Goal: Information Seeking & Learning: Learn about a topic

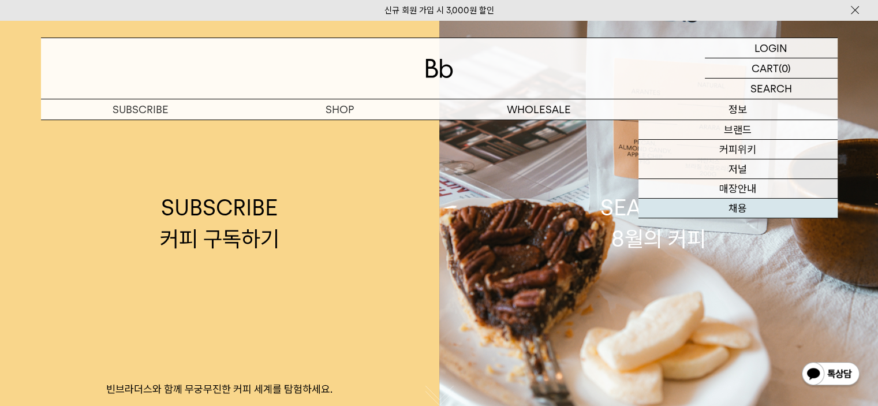
click at [741, 209] on link "채용" at bounding box center [737, 208] width 199 height 20
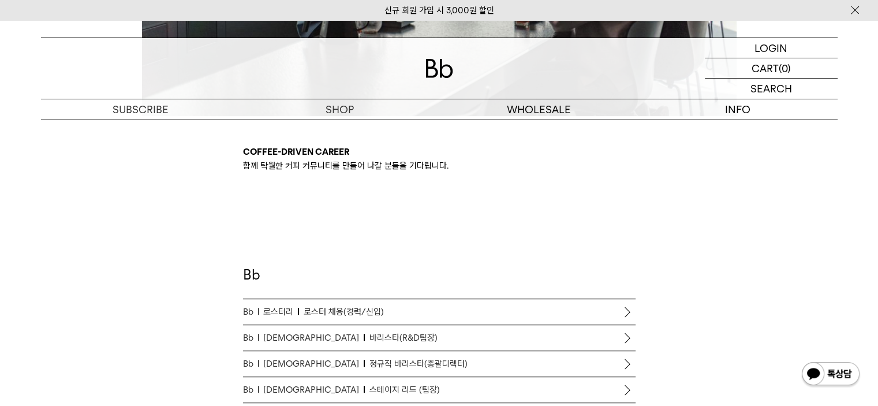
scroll to position [577, 0]
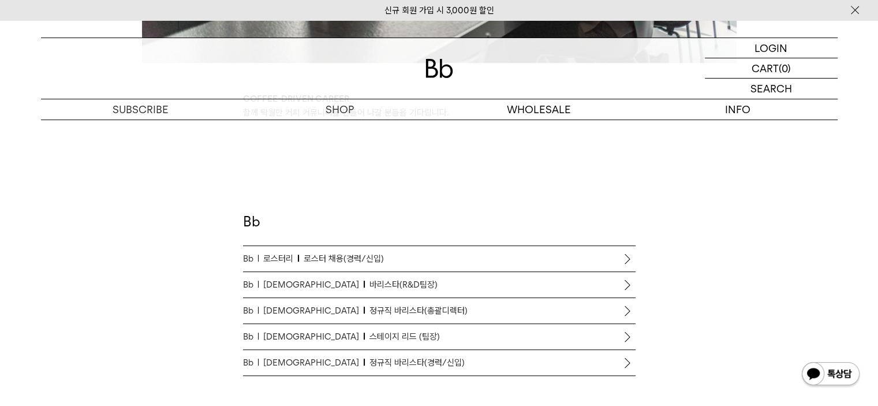
click at [369, 288] on span "바리스타(R&D팀장)" at bounding box center [403, 285] width 68 height 14
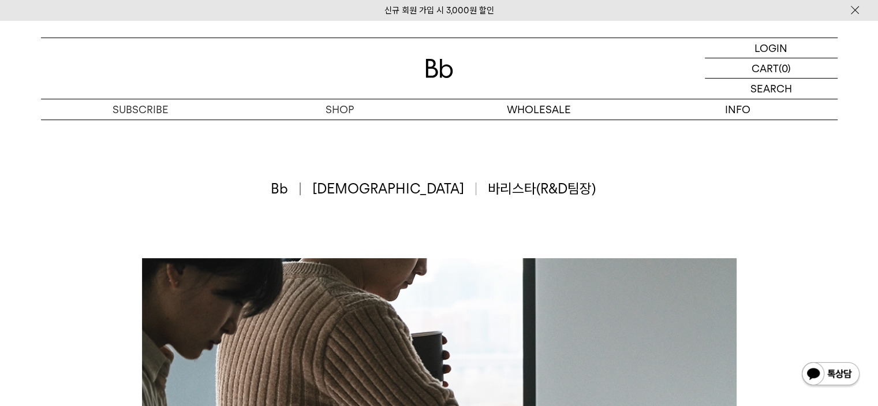
click at [688, 162] on div "Bb 바리[PERSON_NAME] 바리[PERSON_NAME](R&D팀장)" at bounding box center [439, 188] width 796 height 138
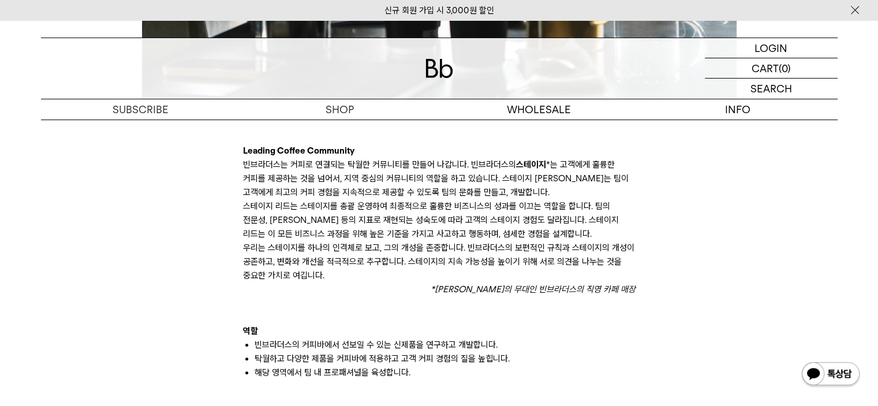
scroll to position [865, 0]
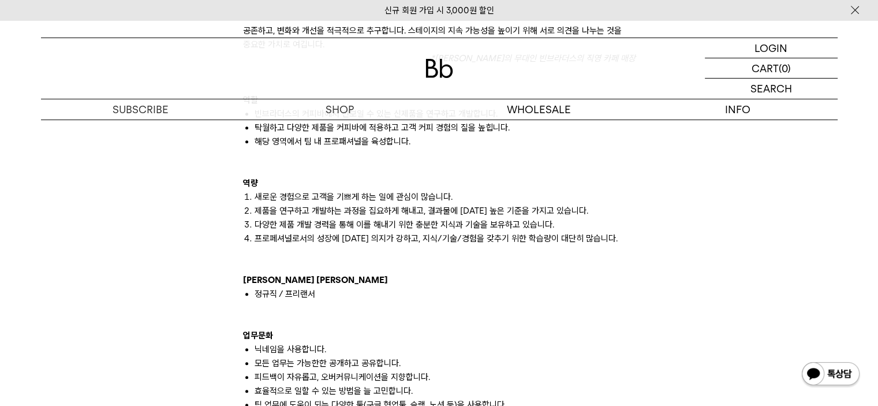
click at [642, 288] on div "Leading Coffee Community 빈브라더스는 커피로 연결되는 탁월한 커뮤니티를 만들어 나갑니다. 빈브라더스의 스테이지 *는 고객에…" at bounding box center [439, 212] width 808 height 1640
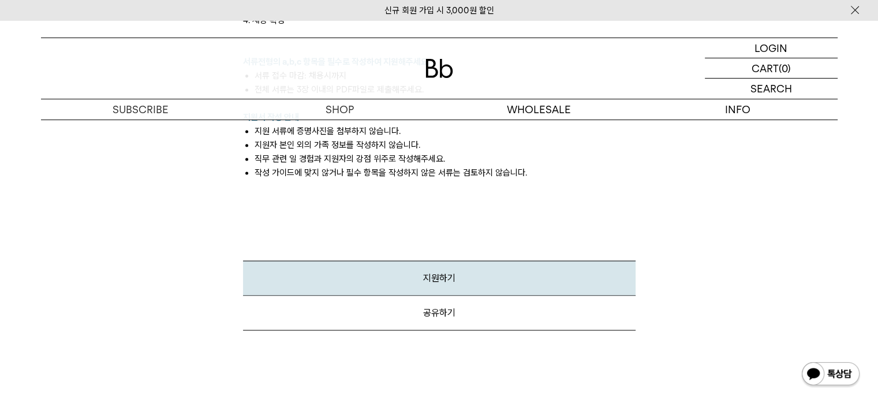
scroll to position [1442, 0]
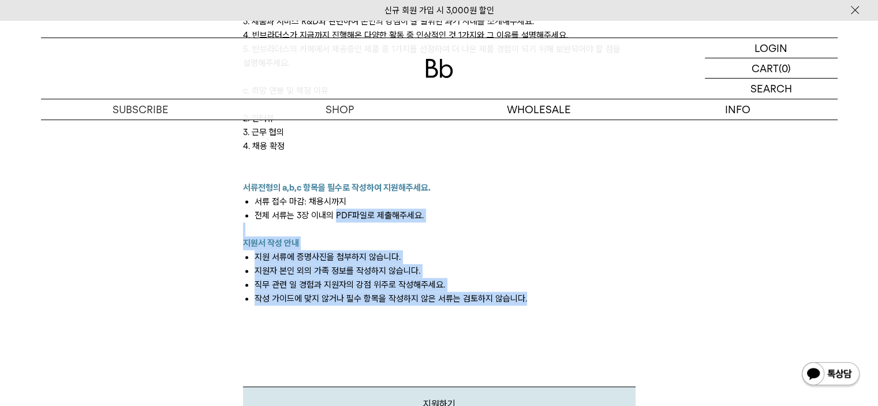
drag, startPoint x: 556, startPoint y: 301, endPoint x: 334, endPoint y: 222, distance: 235.6
click at [334, 222] on div at bounding box center [439, 229] width 392 height 14
drag, startPoint x: 332, startPoint y: 232, endPoint x: 607, endPoint y: 323, distance: 289.2
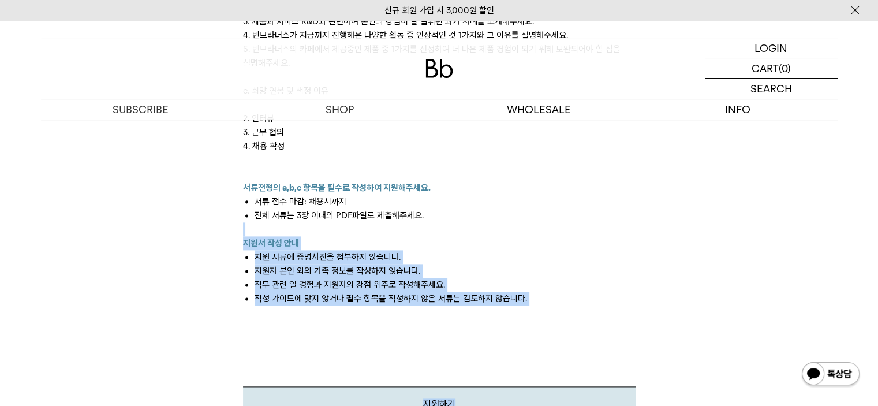
drag, startPoint x: 577, startPoint y: 264, endPoint x: 575, endPoint y: 215, distance: 49.1
click at [575, 215] on li "전체 서류는 3장 이내의 PDF파일로 제출해주세요." at bounding box center [444, 215] width 381 height 14
drag, startPoint x: 557, startPoint y: 219, endPoint x: 634, endPoint y: 311, distance: 119.6
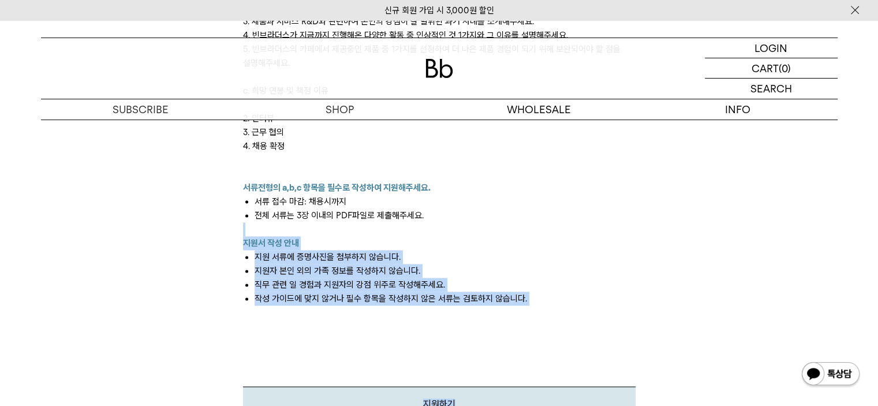
drag, startPoint x: 579, startPoint y: 311, endPoint x: 570, endPoint y: 217, distance: 94.5
click at [570, 217] on li "전체 서류는 3장 이내의 PDF파일로 제출해주세요." at bounding box center [444, 215] width 381 height 14
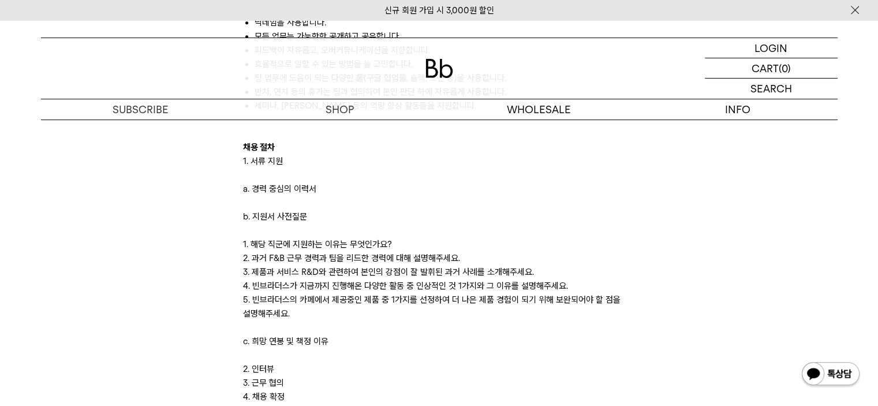
scroll to position [1327, 0]
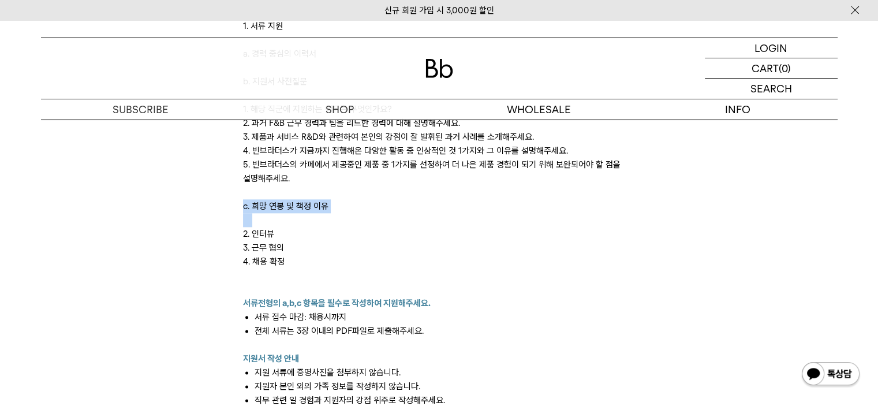
drag, startPoint x: 436, startPoint y: 191, endPoint x: 437, endPoint y: 221, distance: 30.0
click at [437, 222] on p at bounding box center [439, 220] width 392 height 14
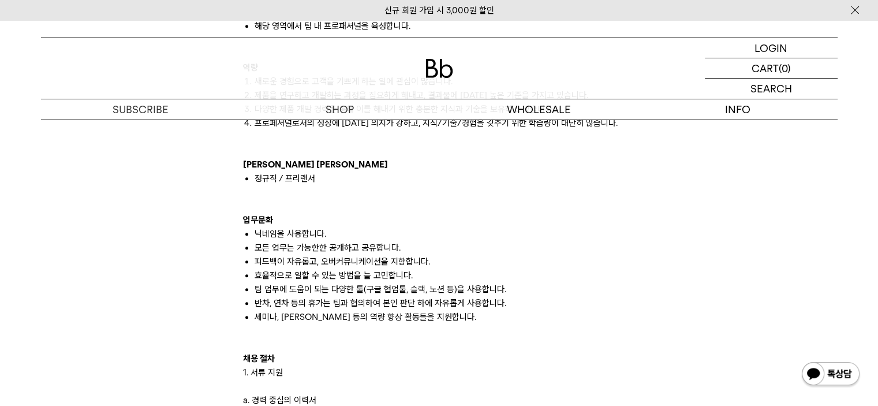
scroll to position [981, 0]
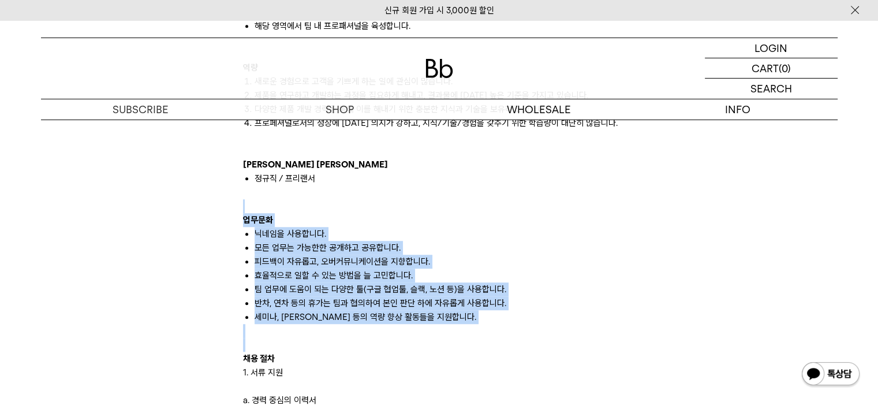
drag, startPoint x: 352, startPoint y: 200, endPoint x: 533, endPoint y: 342, distance: 229.8
click at [533, 342] on div "Leading Coffee Community 빈브라더스는 커피로 연결되는 탁월한 커뮤니티를 만들어 나갑니다. 빈브라더스의 스테이지 *는 고객에…" at bounding box center [439, 268] width 392 height 997
click at [533, 342] on div at bounding box center [439, 345] width 392 height 14
drag, startPoint x: 515, startPoint y: 346, endPoint x: 479, endPoint y: 198, distance: 152.0
click at [480, 201] on div "Leading Coffee Community 빈브라더스는 커피로 연결되는 탁월한 커뮤니티를 만들어 나갑니다. 빈브라더스의 스테이지 *는 고객에…" at bounding box center [439, 268] width 392 height 997
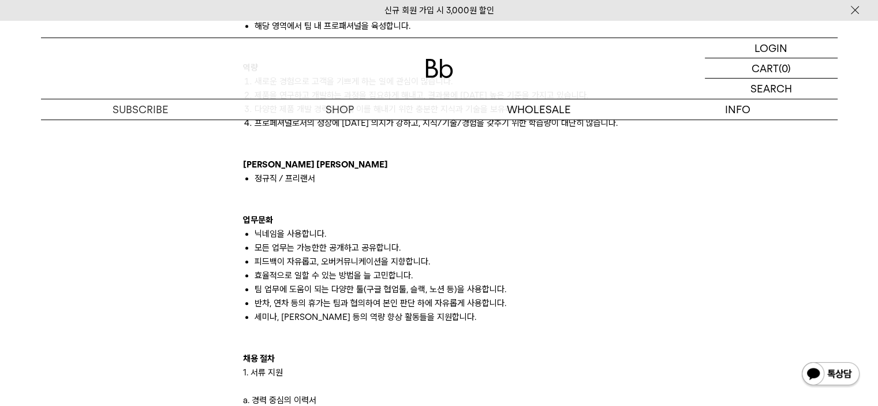
click at [479, 199] on p at bounding box center [439, 206] width 392 height 14
